Goal: Task Accomplishment & Management: Use online tool/utility

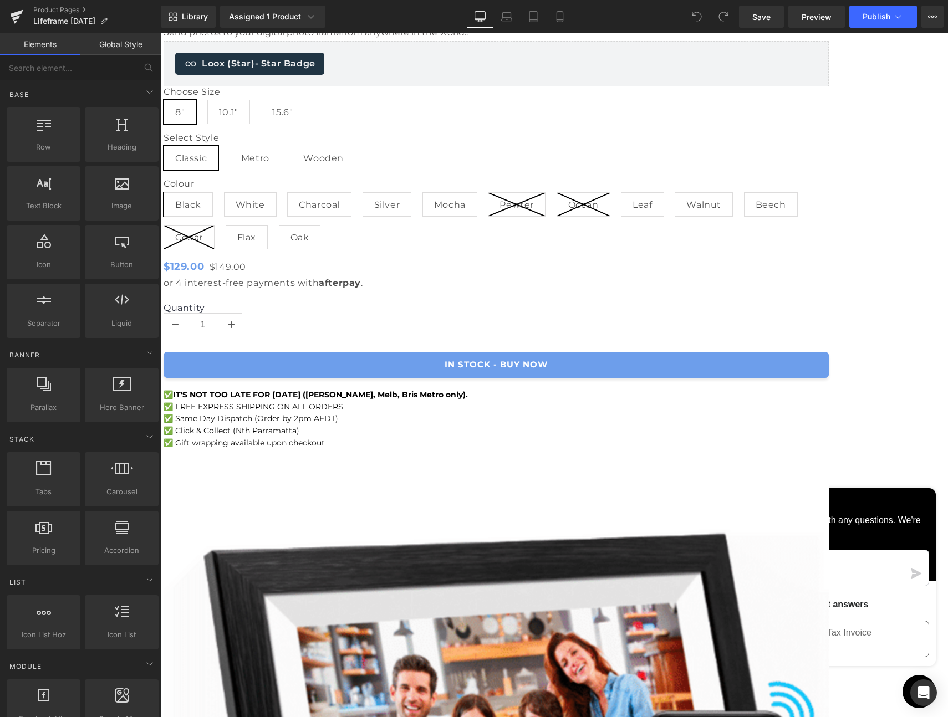
scroll to position [686, 0]
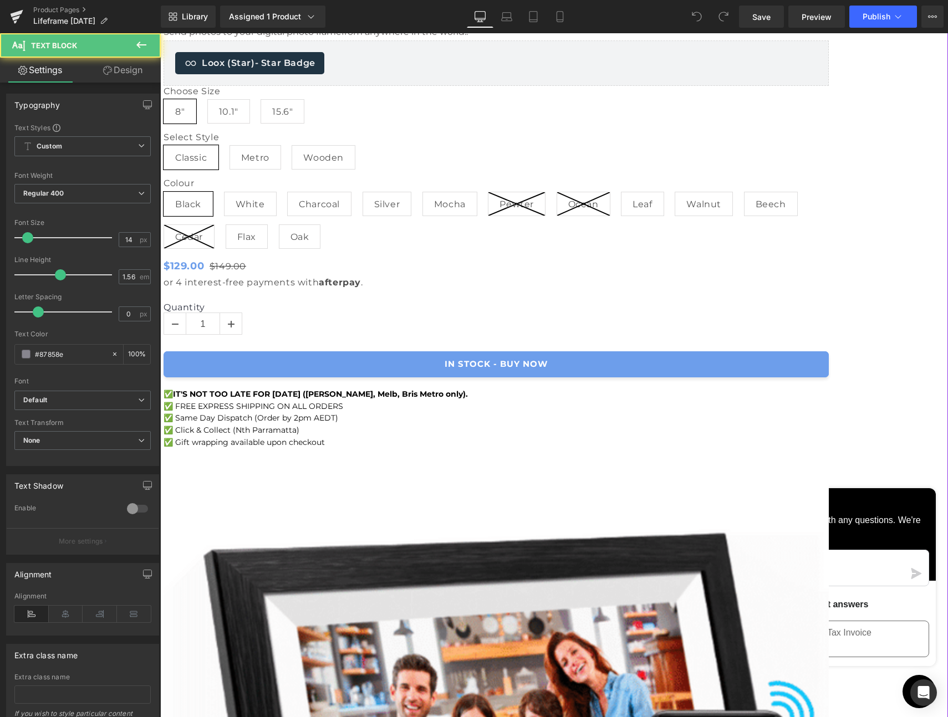
click at [418, 401] on p "✅ FREE EXPRESS SHIPPING ON ALL ORDERS" at bounding box center [496, 407] width 665 height 12
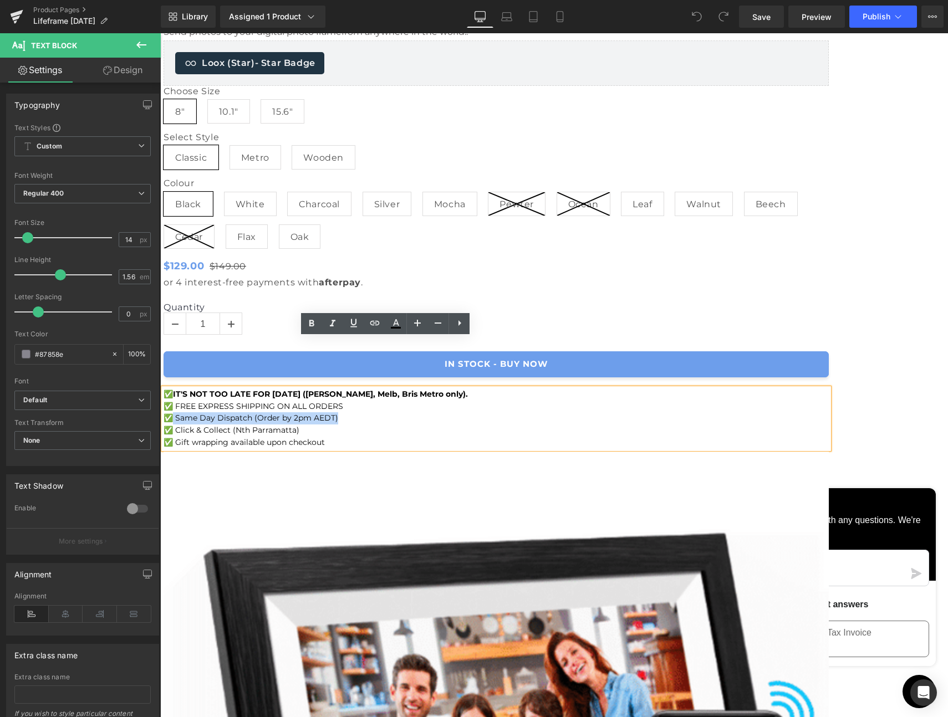
drag, startPoint x: 404, startPoint y: 368, endPoint x: 238, endPoint y: 369, distance: 165.7
click at [238, 412] on p "✅ Same Day Dispatch (Order by 2pm AEDT)" at bounding box center [496, 418] width 665 height 12
copy span "Same Day Dispatch (Order by 2pm AEDT)"
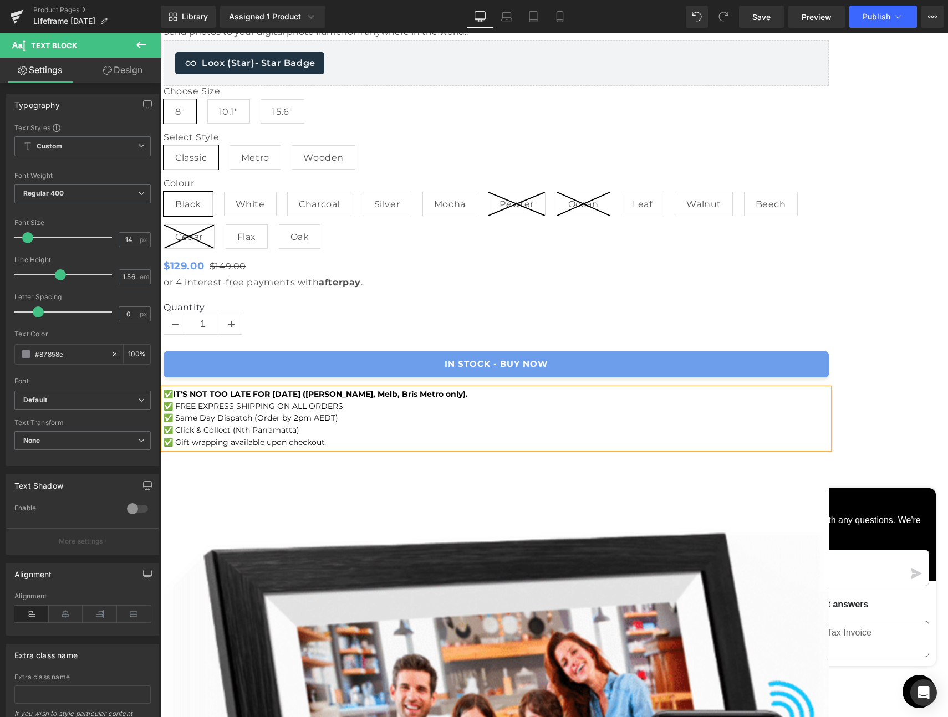
click at [407, 412] on p "✅ Same Day Dispatch (Order by 2pm AEDT)" at bounding box center [496, 418] width 665 height 12
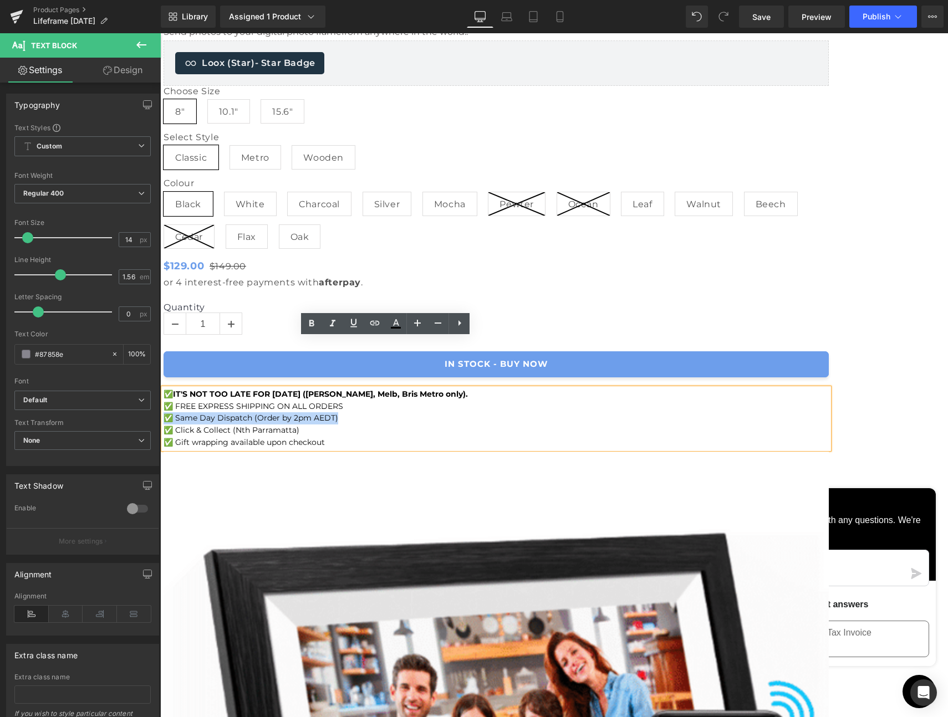
drag, startPoint x: 347, startPoint y: 371, endPoint x: 220, endPoint y: 371, distance: 126.9
click at [220, 371] on div "Digital Photo Frame (P) Title Lifeframe - Digital Photo Frames Heading Keep Lov…" at bounding box center [496, 201] width 665 height 501
copy span "✅ Same Day Dispatch (Order by 2pm AEDT)"
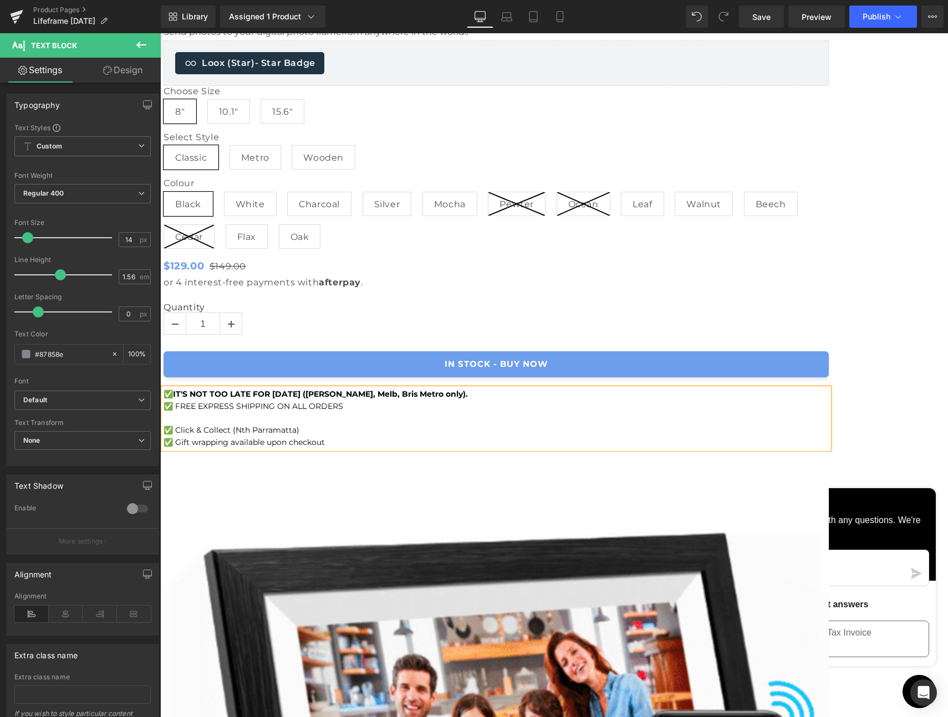
click at [229, 401] on span "✅ FREE EXPRESS SHIPPING ON ALL ORDERS" at bounding box center [254, 406] width 180 height 10
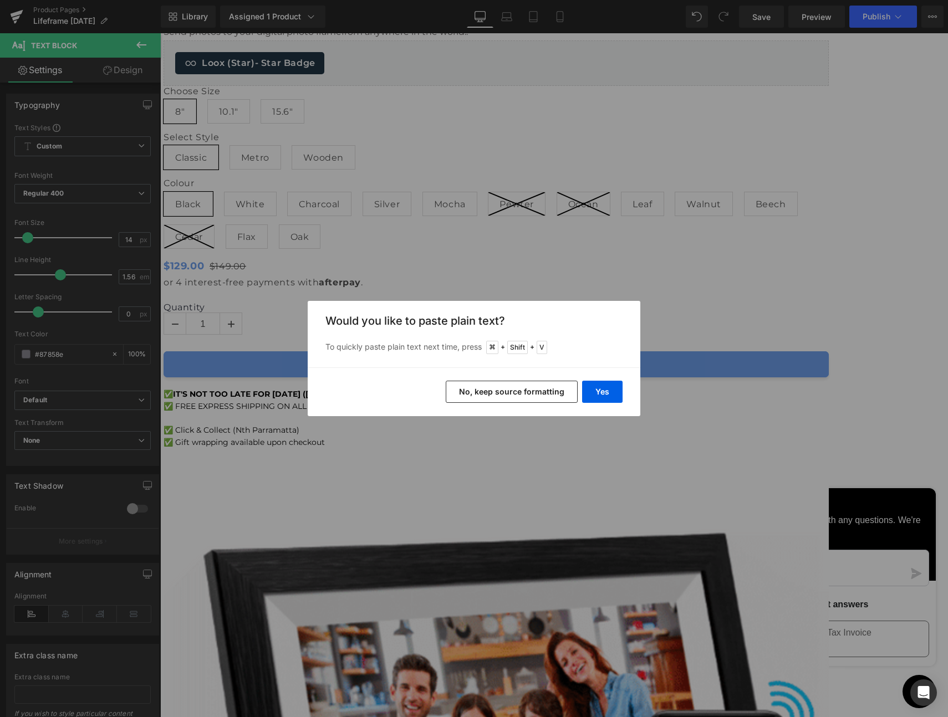
click at [539, 391] on button "No, keep source formatting" at bounding box center [512, 392] width 132 height 22
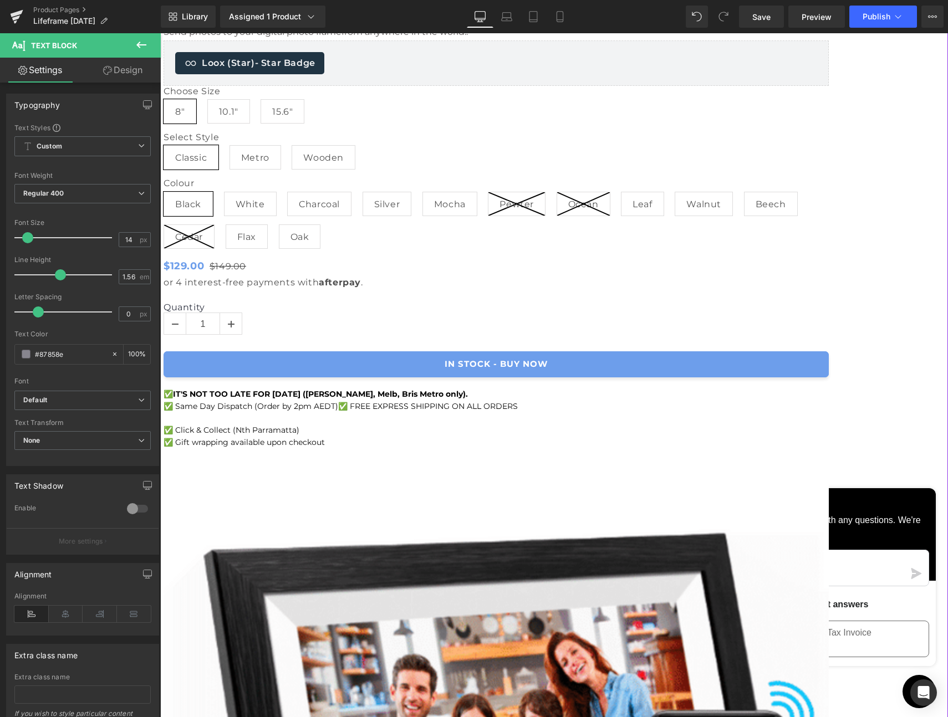
click at [401, 401] on span "✅ FREE EXPRESS SHIPPING ON ALL ORDERS" at bounding box center [428, 406] width 180 height 10
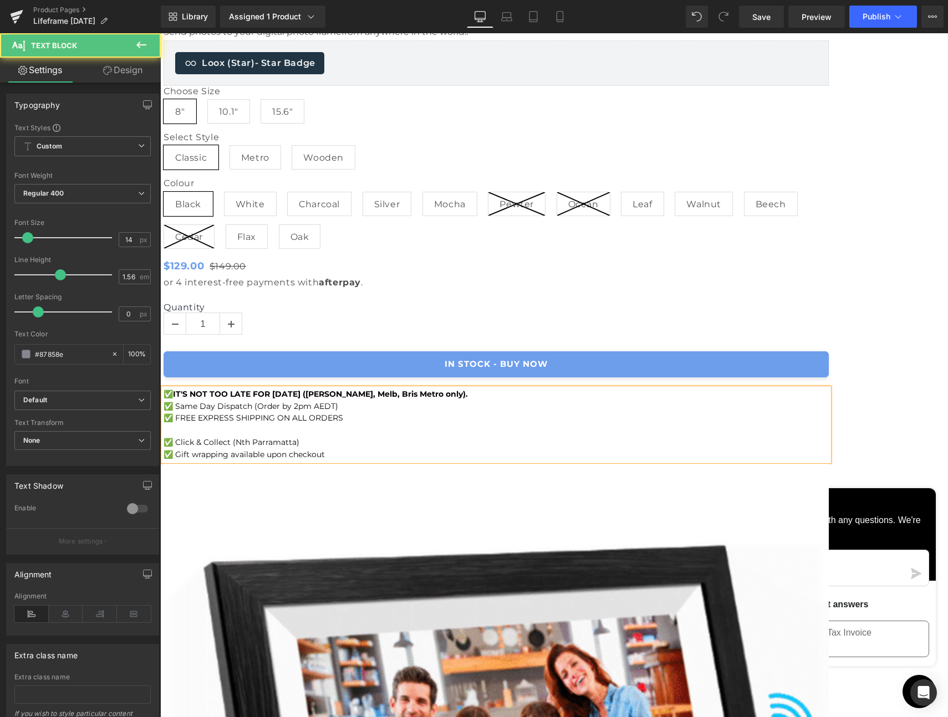
click at [254, 425] on p at bounding box center [496, 431] width 665 height 12
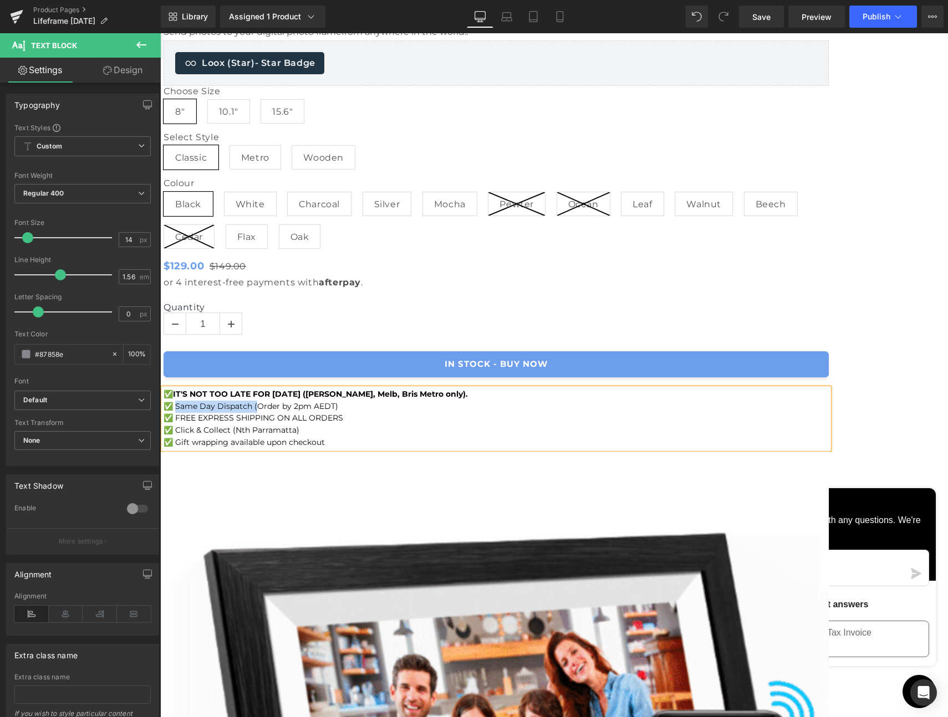
drag, startPoint x: 241, startPoint y: 355, endPoint x: 321, endPoint y: 354, distance: 80.4
click at [321, 401] on span "✅ Same Day Dispatch (Order by 2pm AEDT)" at bounding box center [251, 406] width 175 height 10
click at [256, 401] on span "✅ Order by 2pm AEDT)" at bounding box center [210, 406] width 93 height 10
click at [272, 401] on span "✅ Order before 2pm AEDT)" at bounding box center [218, 406] width 108 height 10
click at [335, 401] on p "✅ Order before 2pm AEST)" at bounding box center [496, 407] width 665 height 12
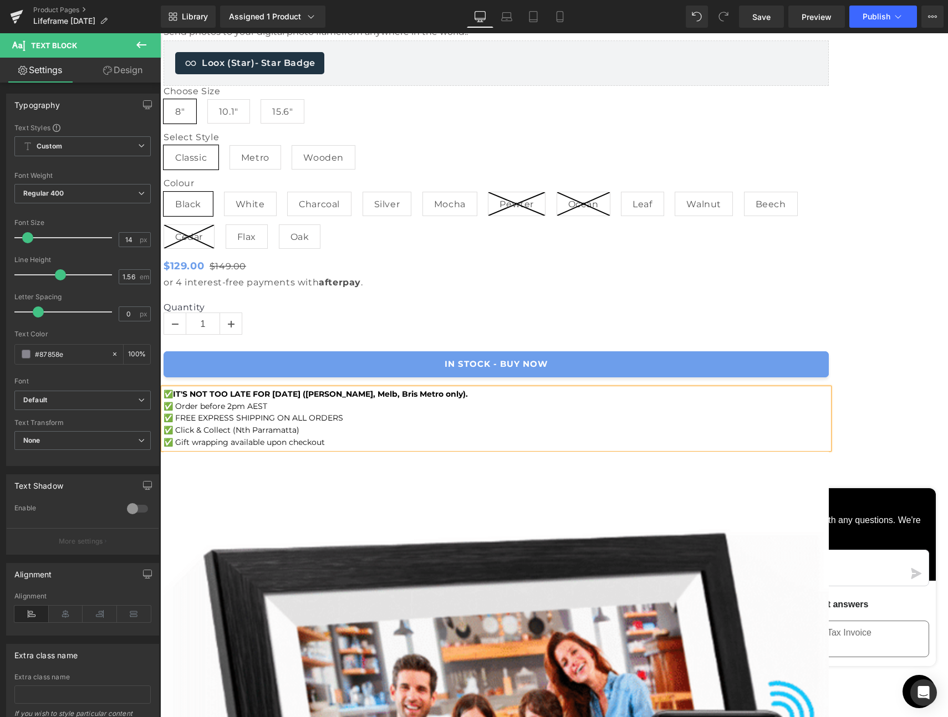
drag, startPoint x: 312, startPoint y: 356, endPoint x: 330, endPoint y: 359, distance: 18.5
click at [267, 401] on span "✅ Order before 2pm AEST" at bounding box center [216, 406] width 104 height 10
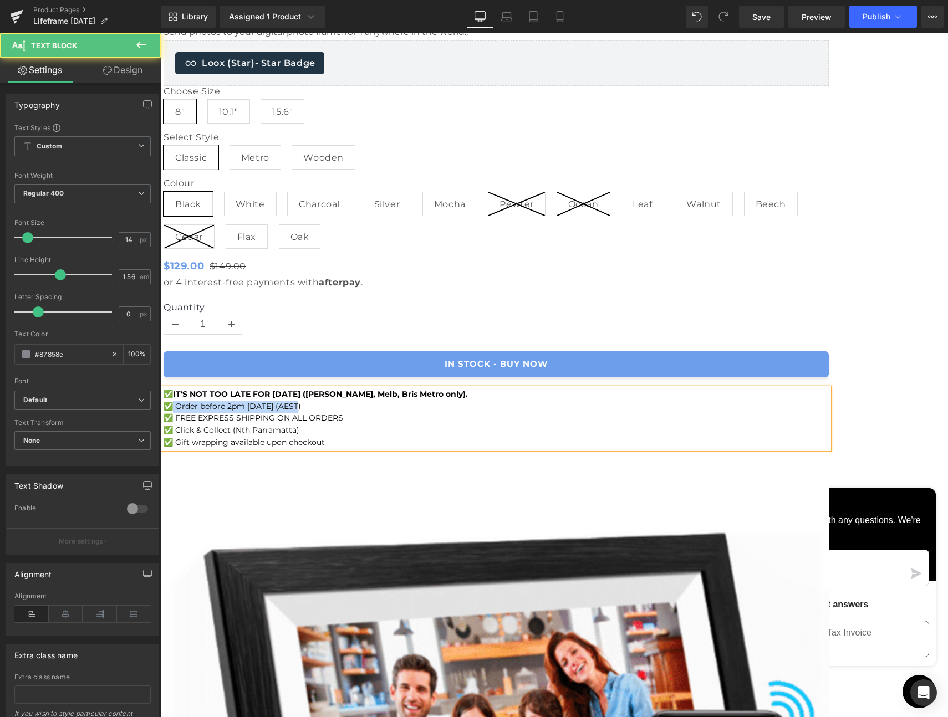
drag, startPoint x: 369, startPoint y: 354, endPoint x: 234, endPoint y: 353, distance: 135.2
click at [234, 401] on p "✅ Order before 2pm [DATE] (AEST)" at bounding box center [496, 407] width 665 height 12
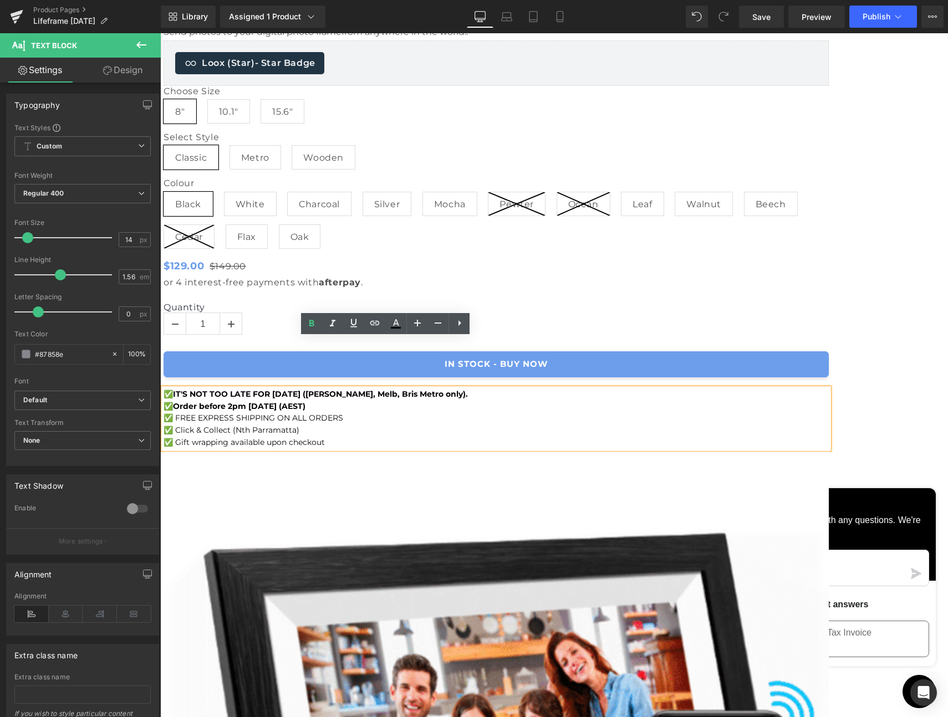
click at [464, 412] on p "✅ FREE EXPRESS SHIPPING ON ALL ORDERS" at bounding box center [496, 418] width 665 height 12
click at [762, 14] on span "Save" at bounding box center [761, 17] width 18 height 12
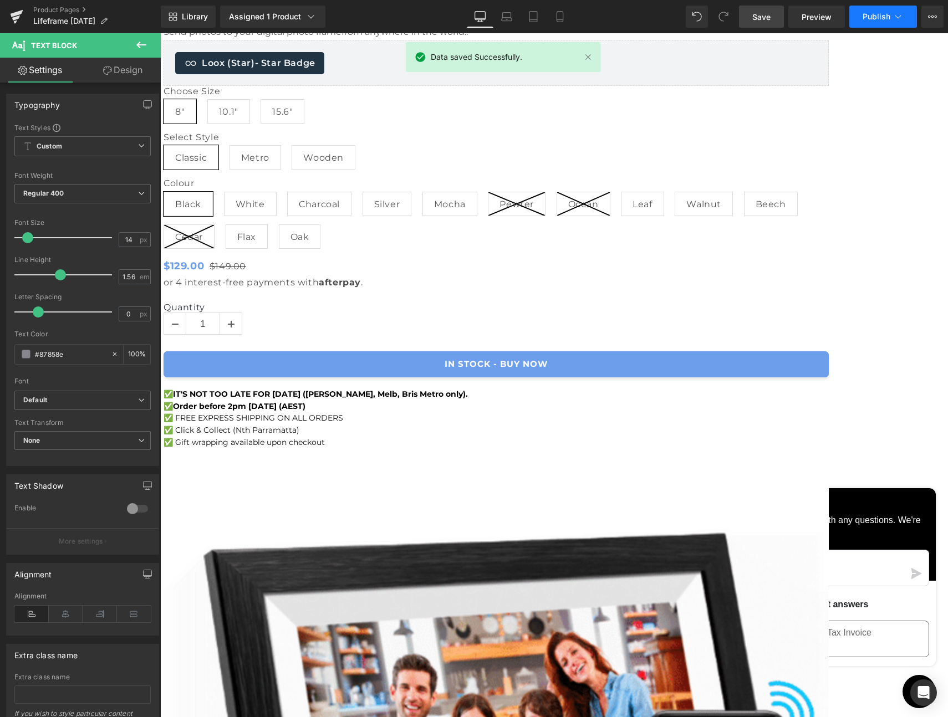
click at [881, 14] on span "Publish" at bounding box center [876, 16] width 28 height 9
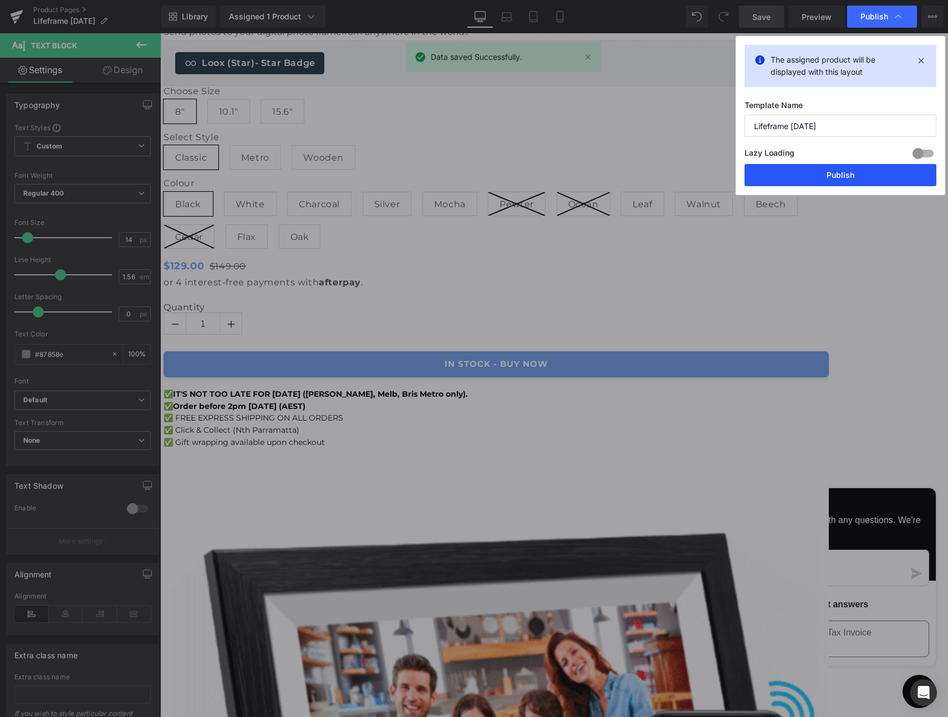
click at [844, 176] on button "Publish" at bounding box center [840, 175] width 192 height 22
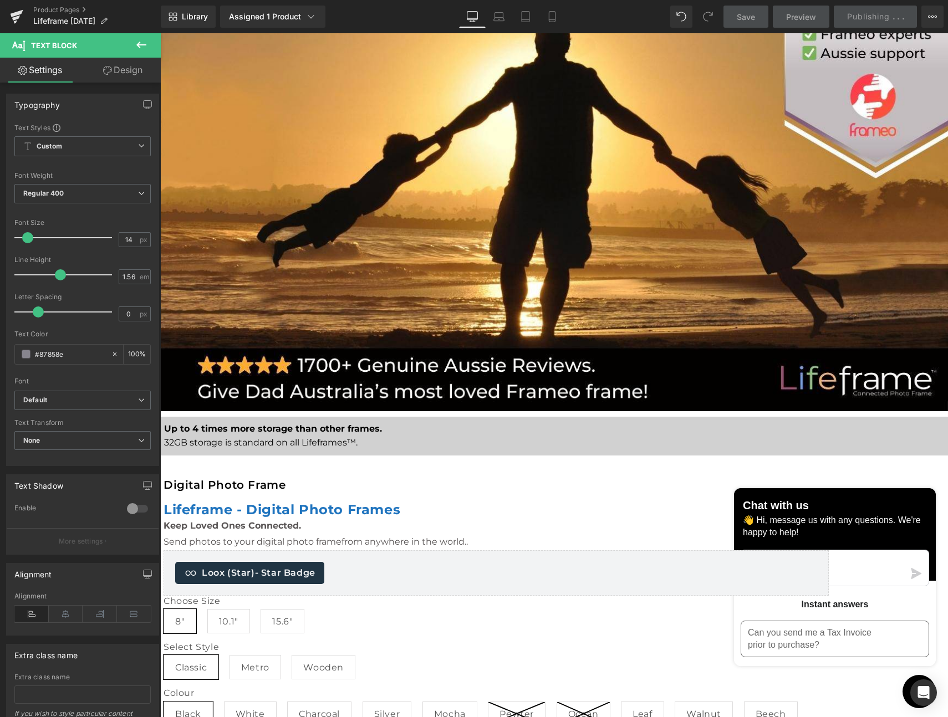
scroll to position [0, 0]
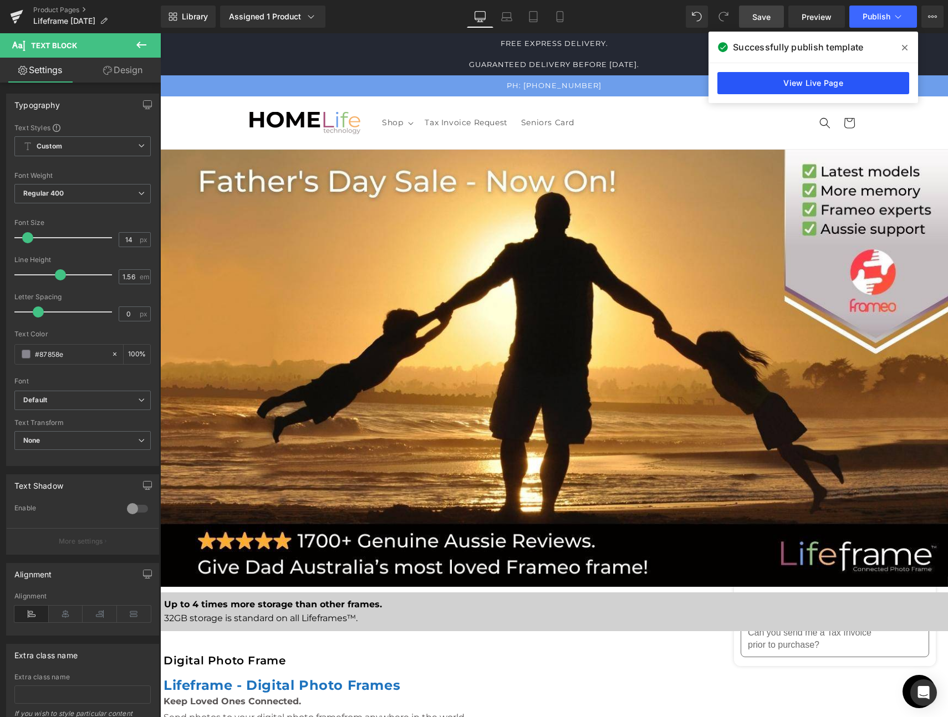
click at [825, 85] on link "View Live Page" at bounding box center [813, 83] width 192 height 22
